Goal: Transaction & Acquisition: Obtain resource

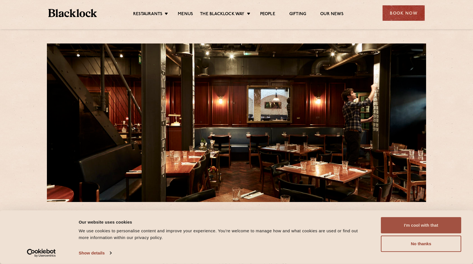
click at [415, 227] on button "I'm cool with that" at bounding box center [421, 226] width 80 height 16
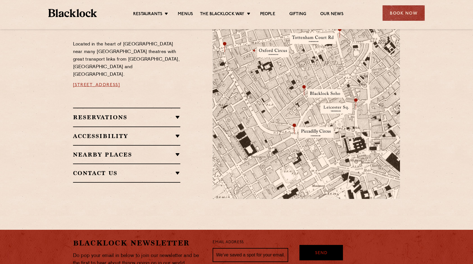
scroll to position [337, 0]
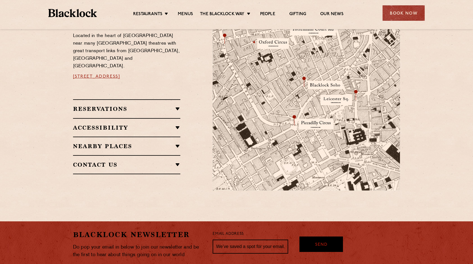
click at [180, 106] on h2 "Reservations" at bounding box center [127, 109] width 108 height 7
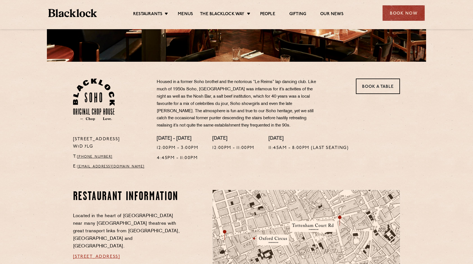
scroll to position [84, 0]
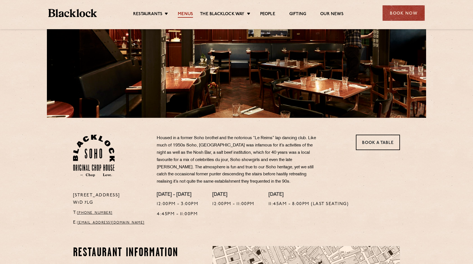
click at [189, 13] on link "Menus" at bounding box center [185, 15] width 15 height 6
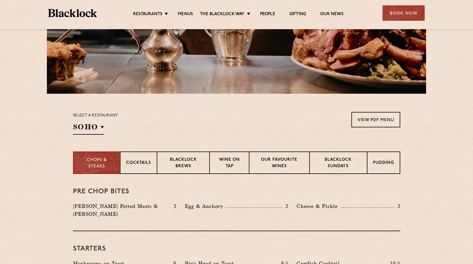
scroll to position [112, 0]
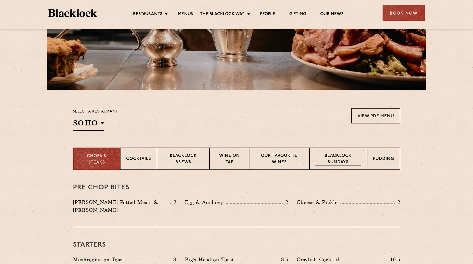
click at [344, 157] on p "Blacklock Sundays" at bounding box center [339, 159] width 46 height 13
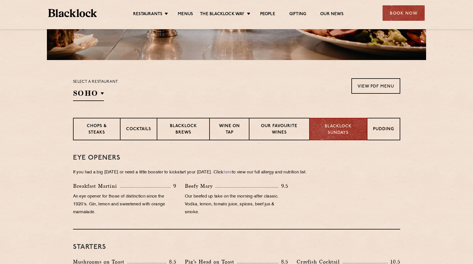
scroll to position [133, 0]
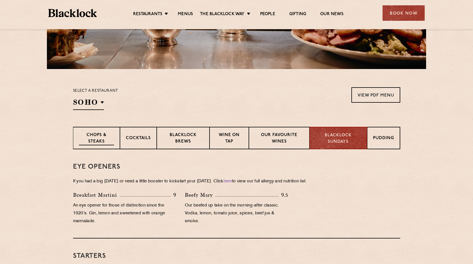
click at [89, 138] on p "Chops & Steaks" at bounding box center [96, 138] width 35 height 13
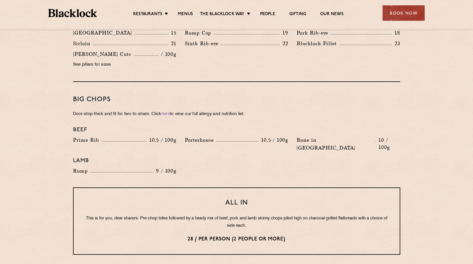
scroll to position [527, 0]
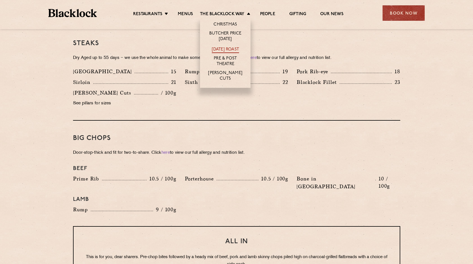
click at [221, 49] on link "[DATE] Roast" at bounding box center [225, 50] width 27 height 6
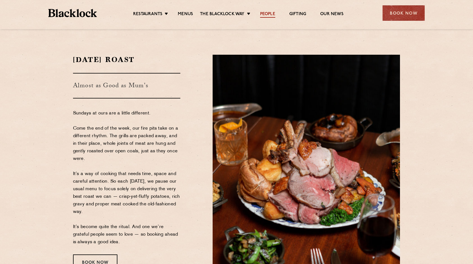
click at [269, 12] on link "People" at bounding box center [267, 15] width 15 height 6
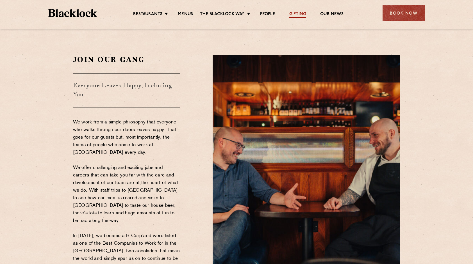
click at [298, 12] on link "Gifting" at bounding box center [297, 15] width 17 height 6
click at [192, 13] on link "Menus" at bounding box center [185, 15] width 15 height 6
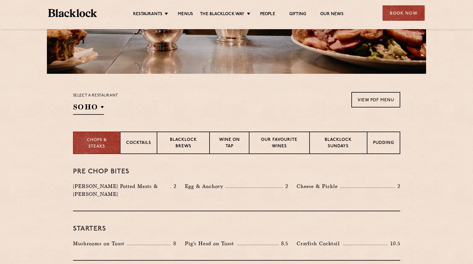
scroll to position [197, 0]
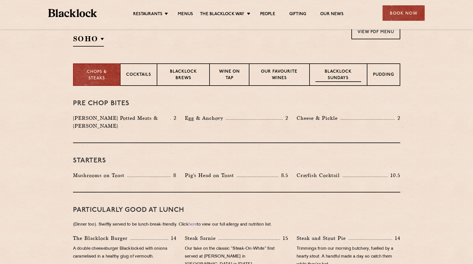
click at [345, 76] on p "Blacklock Sundays" at bounding box center [339, 75] width 46 height 13
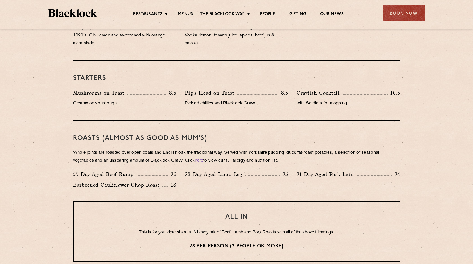
scroll to position [309, 0]
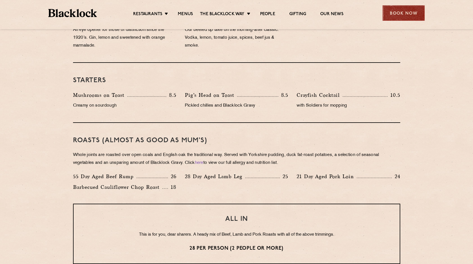
click at [400, 15] on div "Book Now" at bounding box center [404, 12] width 42 height 15
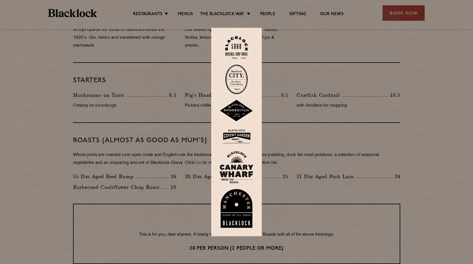
click at [357, 63] on div at bounding box center [236, 132] width 473 height 264
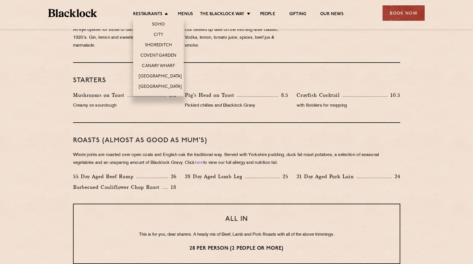
click at [164, 12] on li "Restaurants Soho City Shoreditch Covent Garden Canary Wharf Manchester Birmingh…" at bounding box center [152, 15] width 38 height 6
click at [160, 54] on link "Covent Garden" at bounding box center [159, 56] width 36 height 6
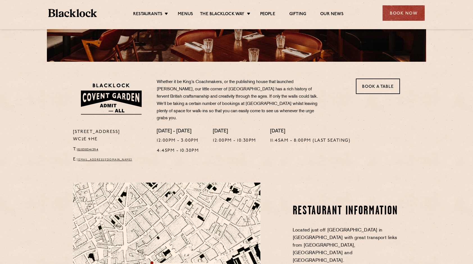
scroll to position [112, 0]
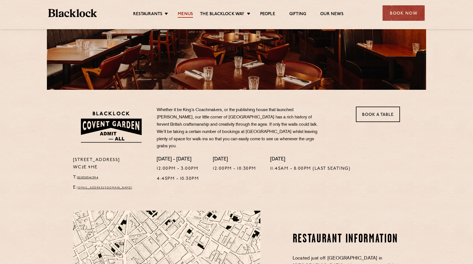
click at [187, 12] on link "Menus" at bounding box center [185, 15] width 15 height 6
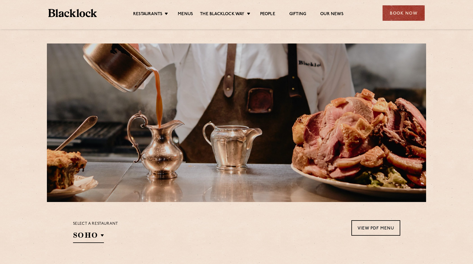
scroll to position [84, 0]
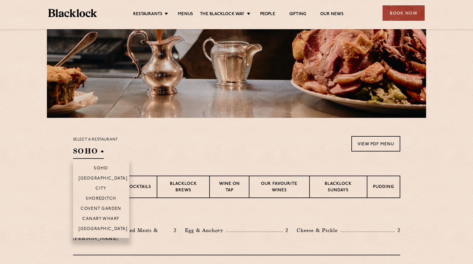
click at [101, 149] on h2 "SOHO" at bounding box center [88, 152] width 31 height 13
click at [110, 207] on p "Covent Garden" at bounding box center [101, 210] width 41 height 6
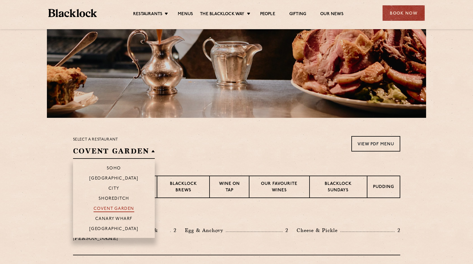
click at [106, 208] on p "Covent Garden" at bounding box center [114, 210] width 41 height 6
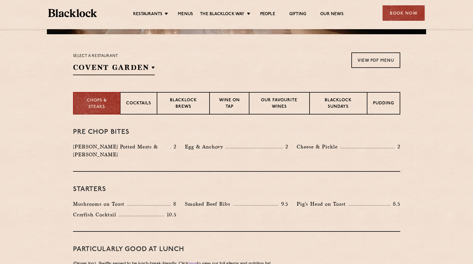
scroll to position [169, 0]
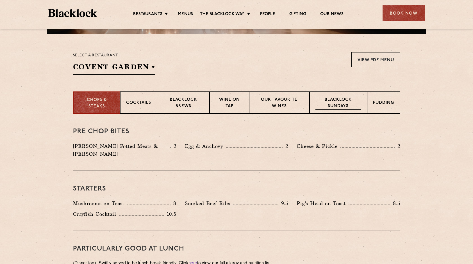
click at [345, 103] on p "Blacklock Sundays" at bounding box center [339, 103] width 46 height 13
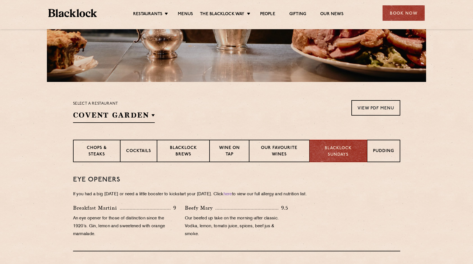
scroll to position [141, 0]
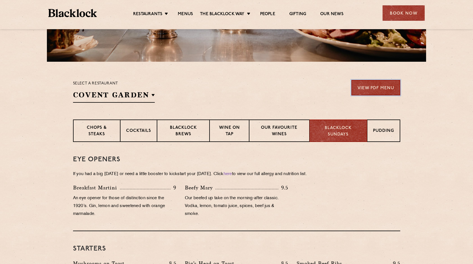
click at [363, 89] on link "View PDF Menu" at bounding box center [376, 87] width 49 height 15
click at [232, 130] on p "Wine on Tap" at bounding box center [230, 131] width 28 height 13
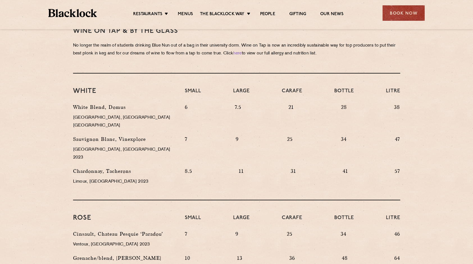
scroll to position [309, 0]
